Goal: Find specific page/section: Find specific page/section

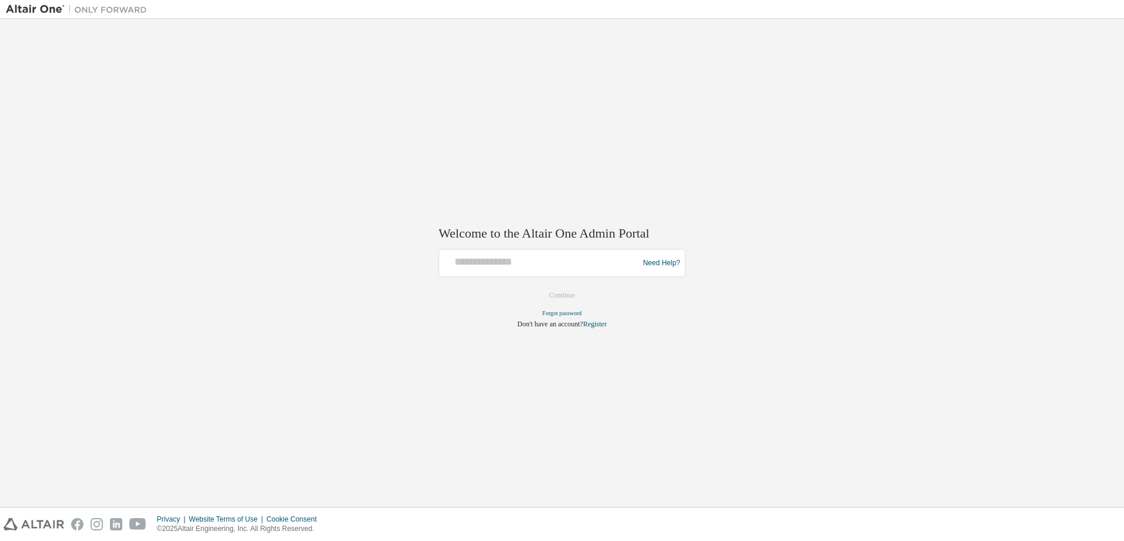
click at [487, 269] on div at bounding box center [540, 263] width 193 height 22
click at [488, 265] on input "text" at bounding box center [540, 260] width 193 height 17
type input "**********"
click at [537, 287] on button "Continue" at bounding box center [562, 296] width 51 height 18
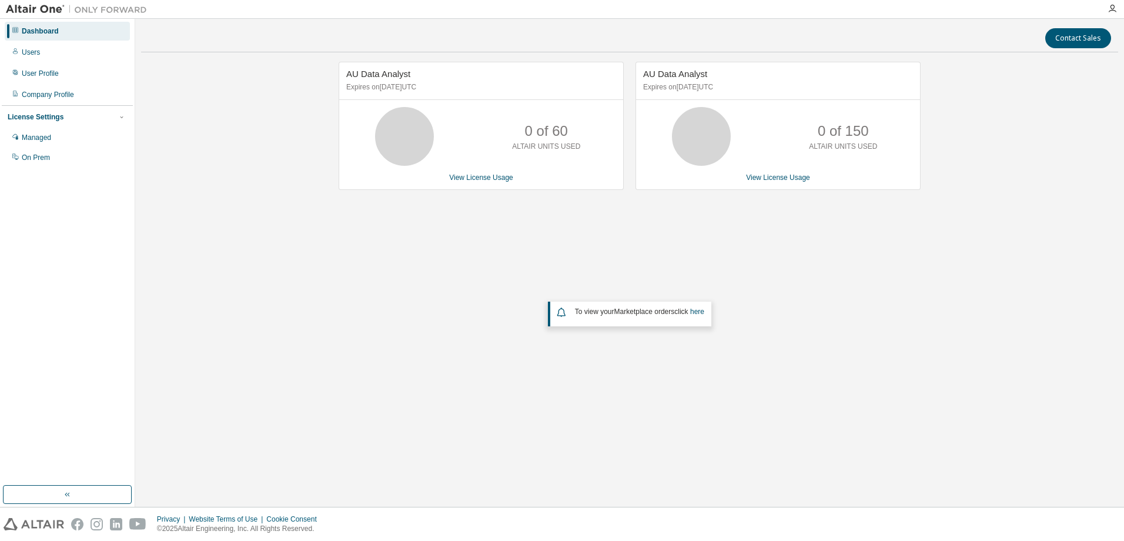
click at [30, 31] on div "Dashboard" at bounding box center [40, 30] width 37 height 9
click at [25, 70] on div "User Profile" at bounding box center [40, 73] width 37 height 9
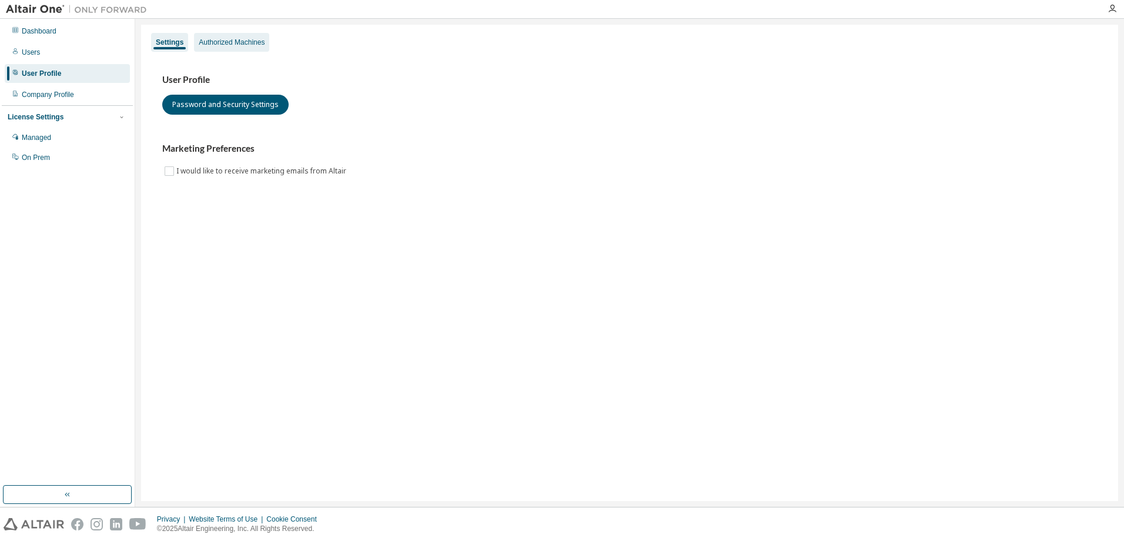
click at [238, 49] on div "Authorized Machines" at bounding box center [231, 42] width 75 height 19
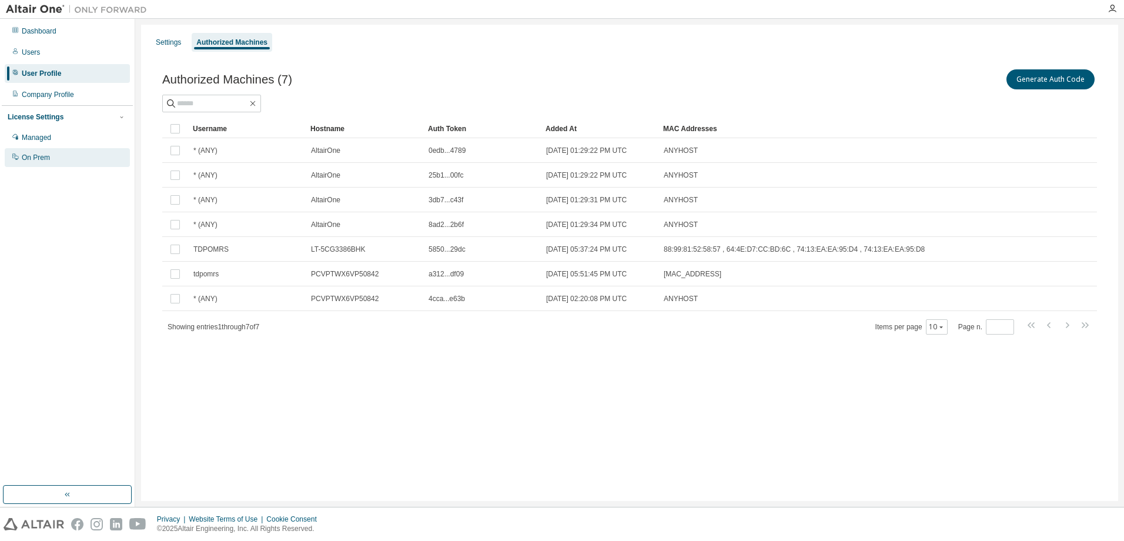
click at [32, 162] on div "On Prem" at bounding box center [36, 157] width 28 height 9
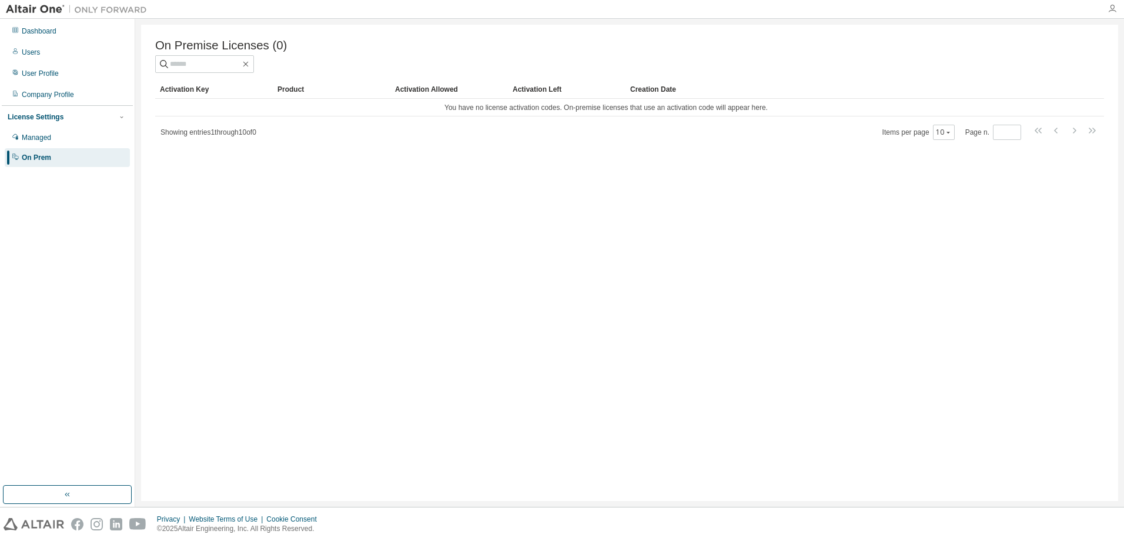
click at [1112, 7] on icon "button" at bounding box center [1112, 8] width 9 height 9
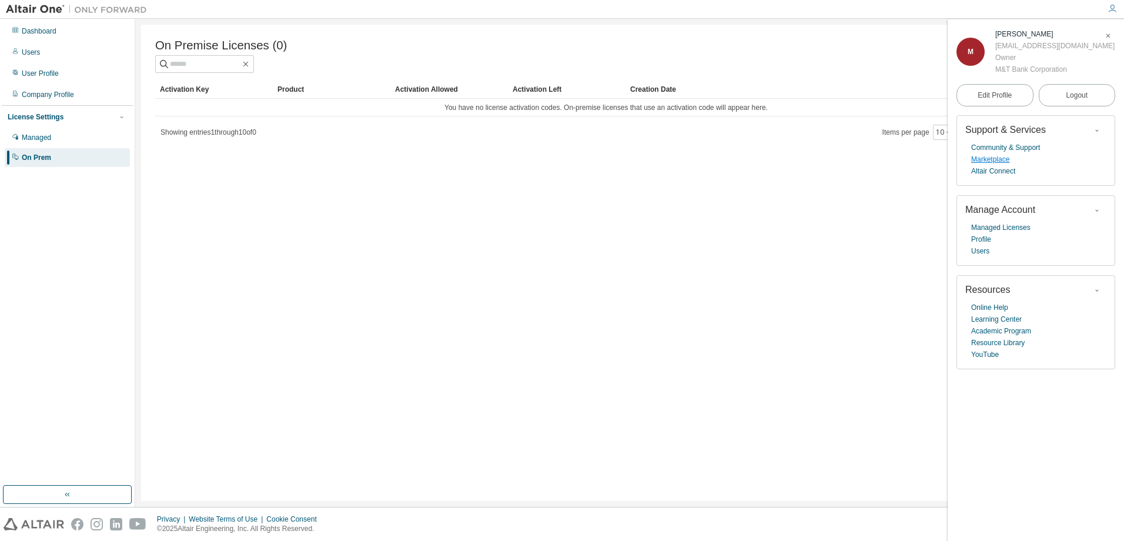
click at [990, 160] on link "Marketplace" at bounding box center [990, 159] width 38 height 12
